Goal: Navigation & Orientation: Find specific page/section

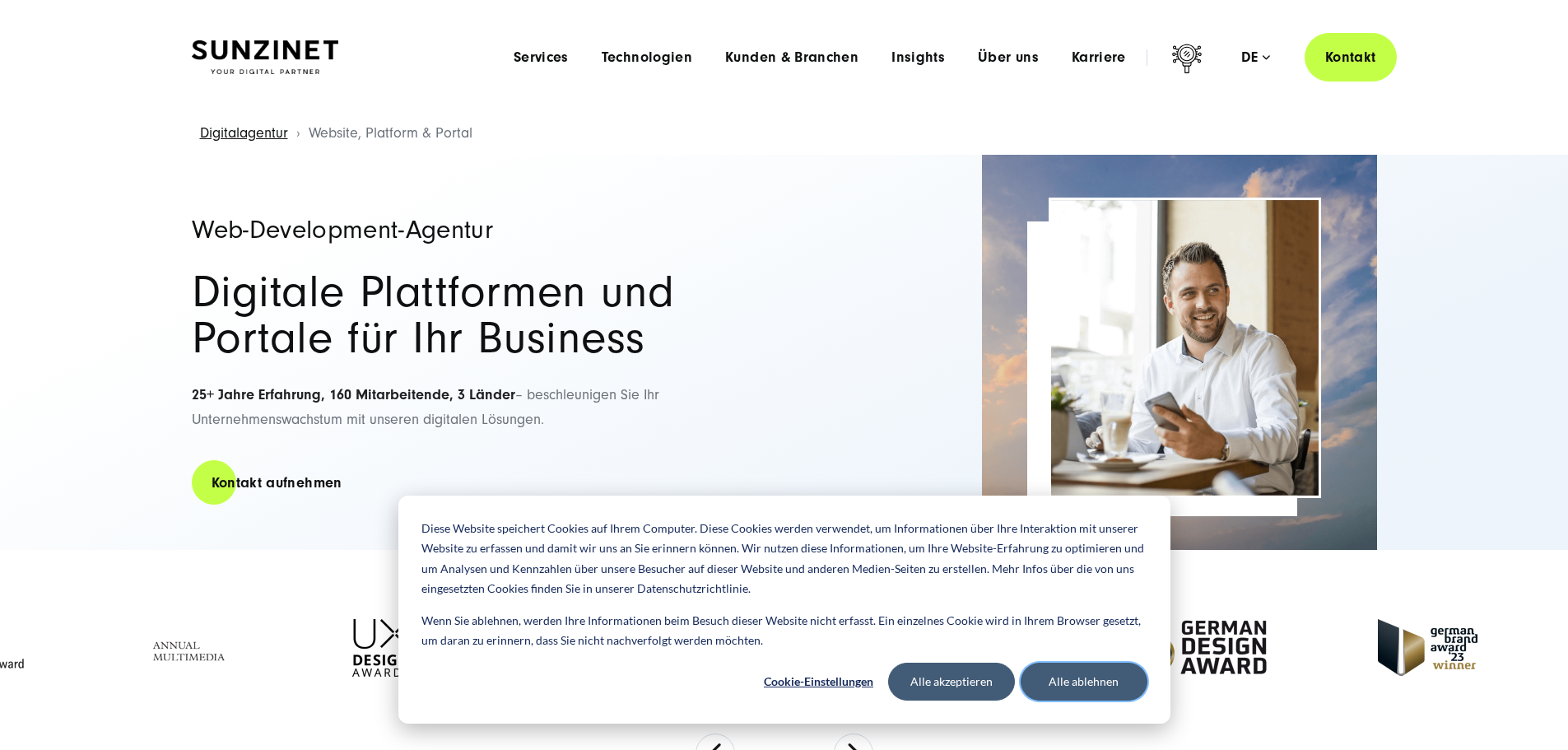
click at [1098, 692] on button "Alle ablehnen" at bounding box center [1084, 682] width 127 height 38
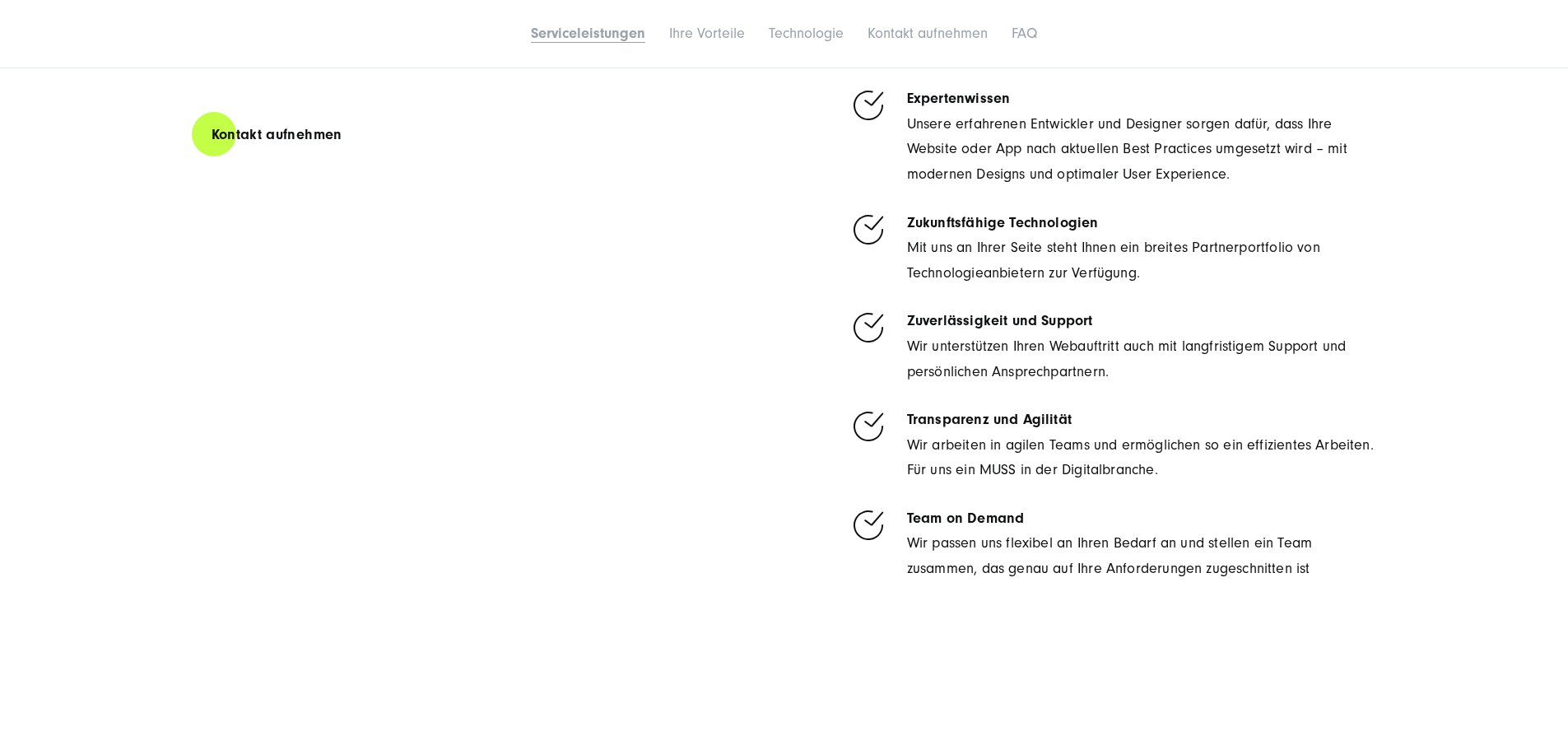
scroll to position [5597, 0]
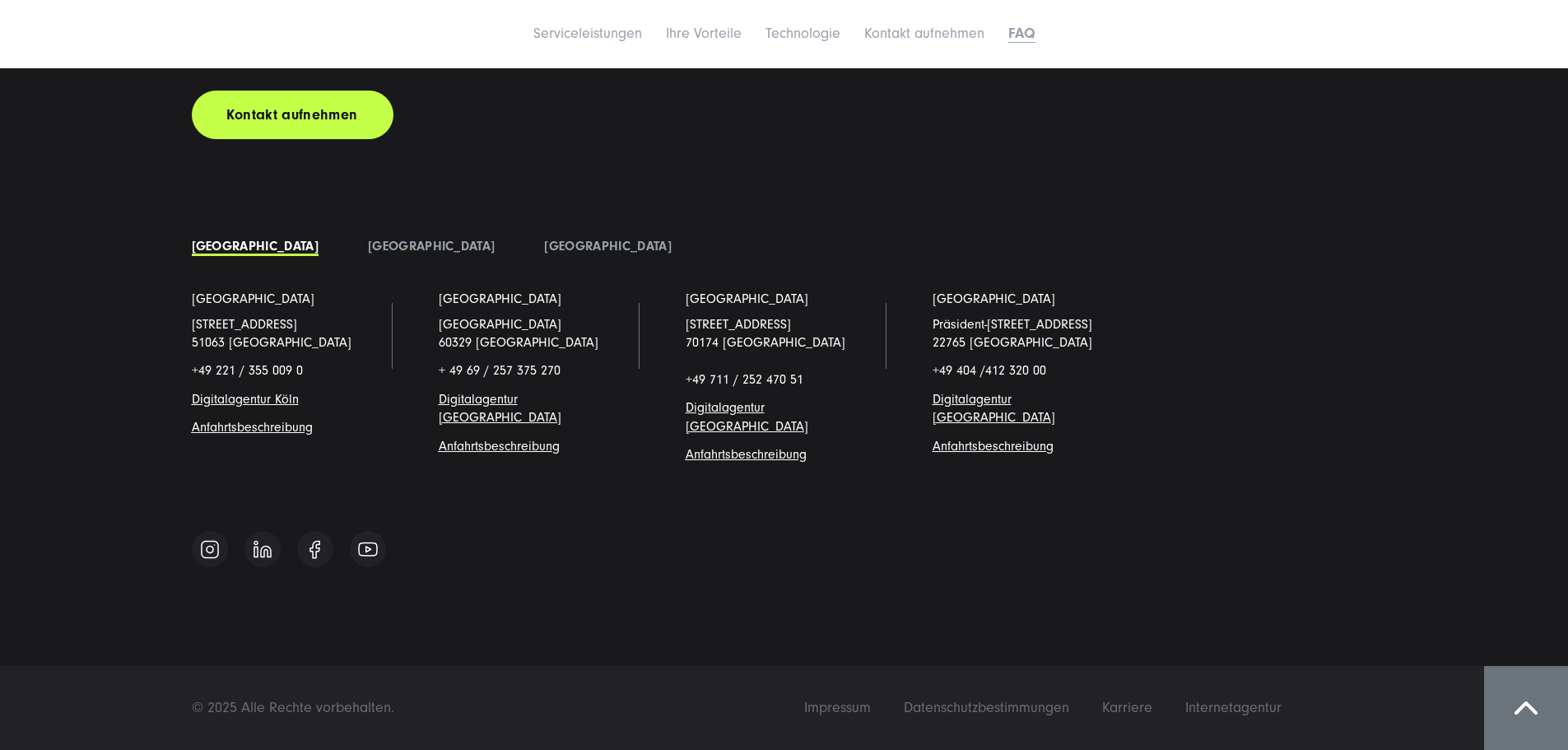
scroll to position [10624, 0]
click at [871, 705] on span "Impressum" at bounding box center [837, 707] width 67 height 17
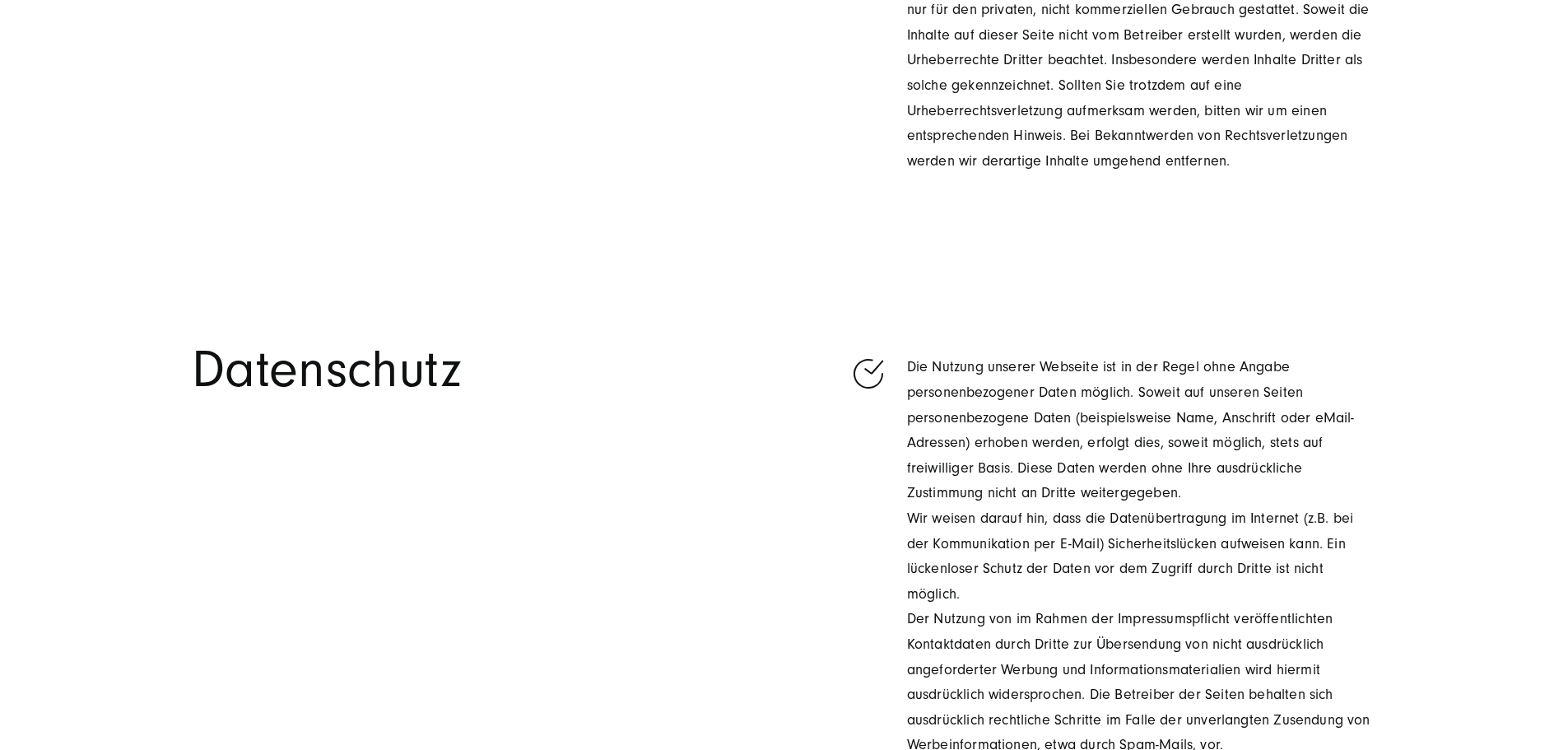
scroll to position [2634, 0]
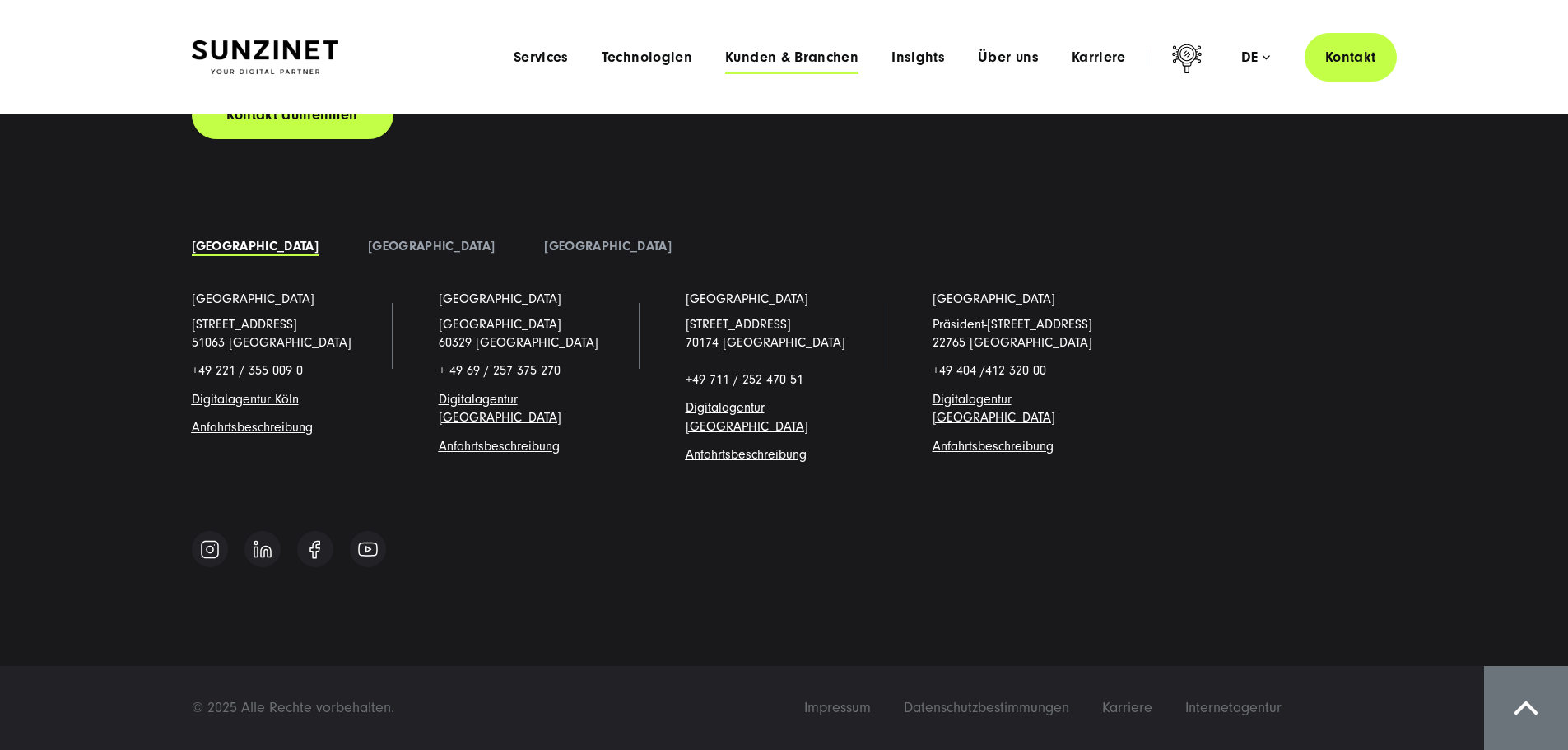
click at [725, 53] on span "Kunden & Branchen" at bounding box center [792, 58] width 133 height 16
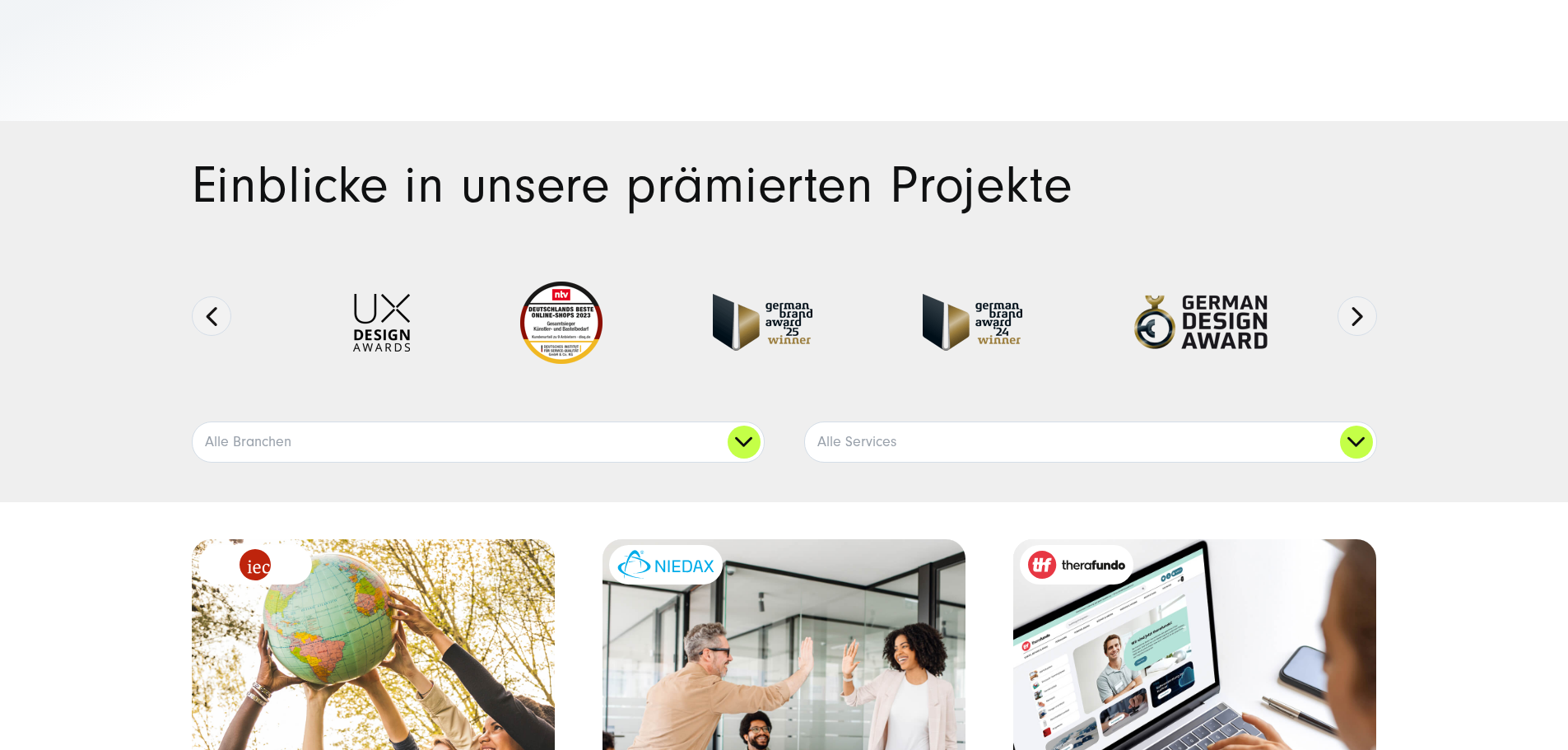
scroll to position [247, 0]
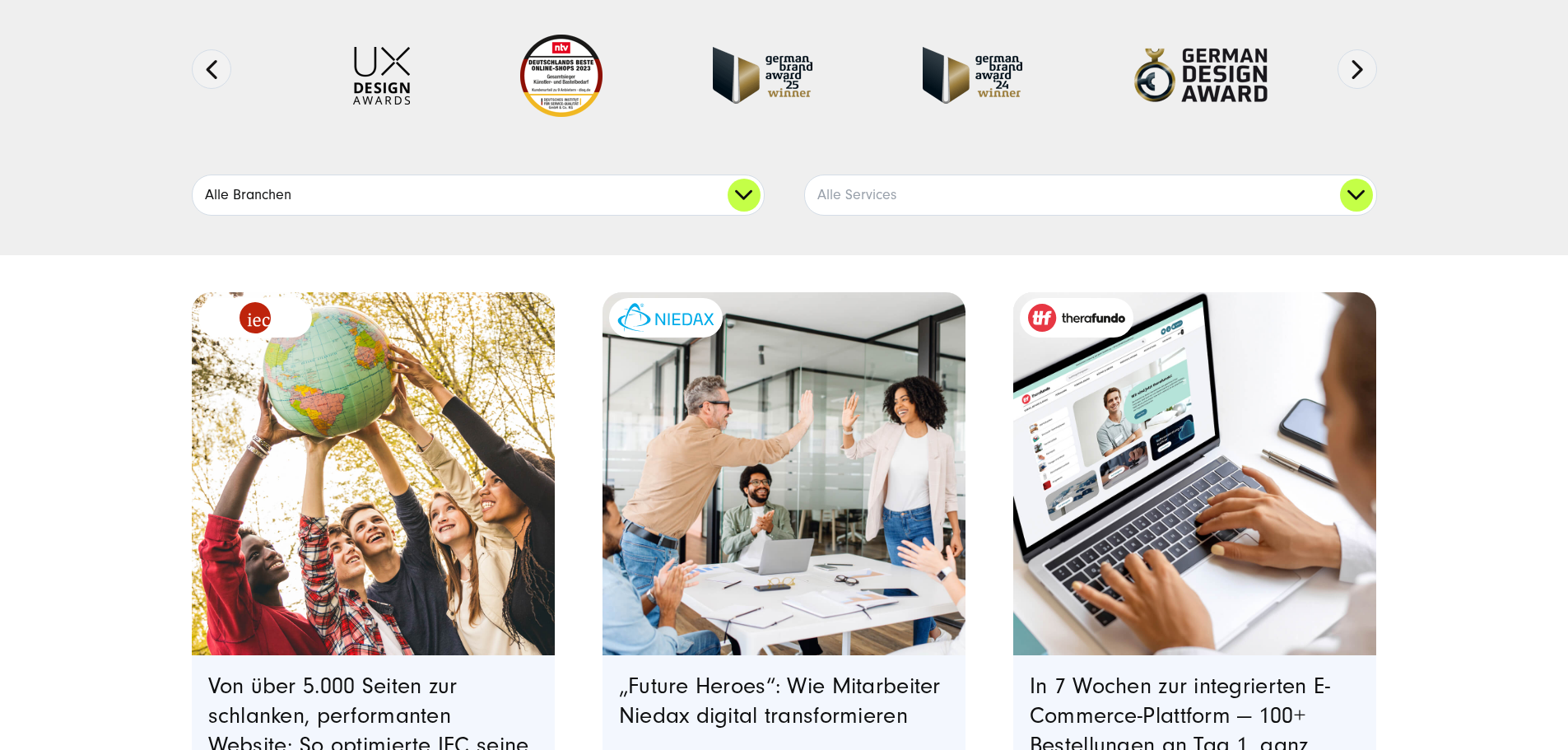
click at [748, 215] on link "Alle Branchen" at bounding box center [478, 195] width 571 height 40
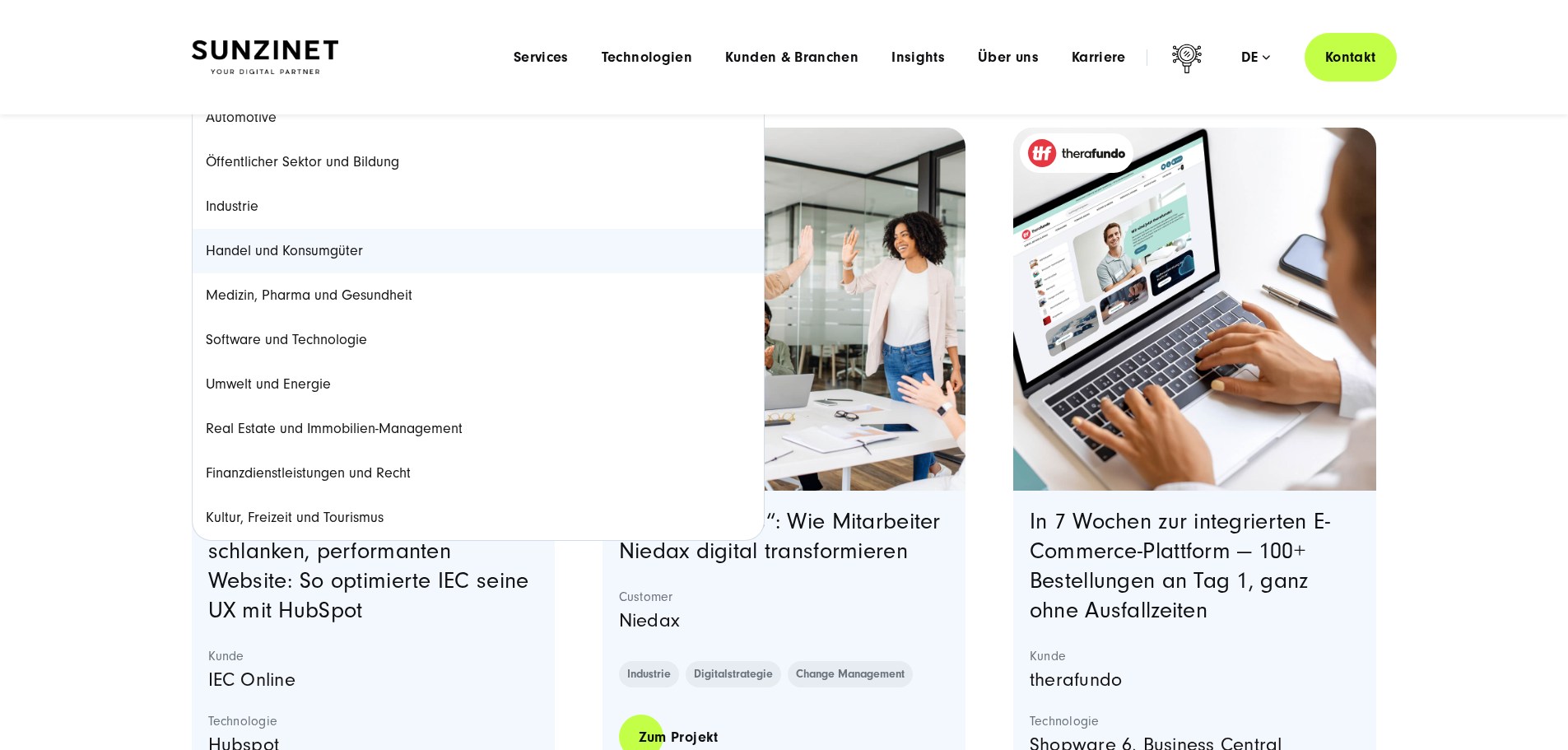
scroll to position [329, 0]
